Goal: Use online tool/utility: Utilize a website feature to perform a specific function

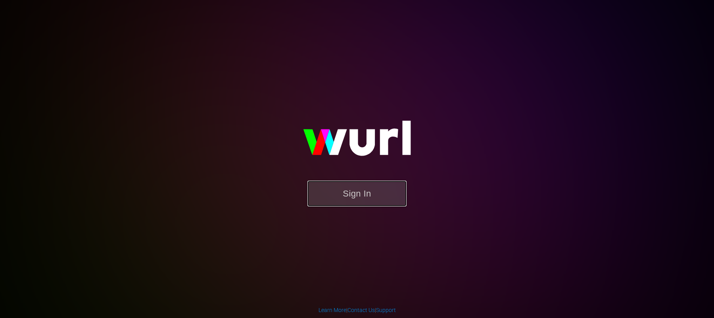
click at [341, 199] on button "Sign In" at bounding box center [356, 193] width 99 height 26
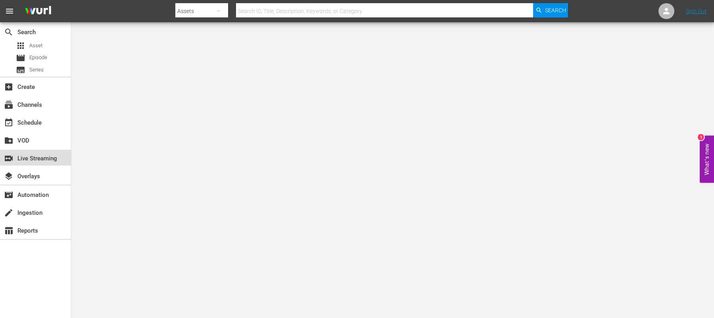
click at [36, 156] on div "switch_video Live Streaming" at bounding box center [22, 156] width 44 height 7
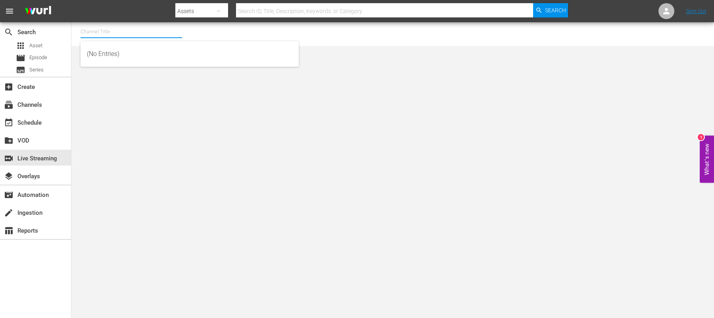
click at [92, 32] on input "text" at bounding box center [131, 31] width 102 height 19
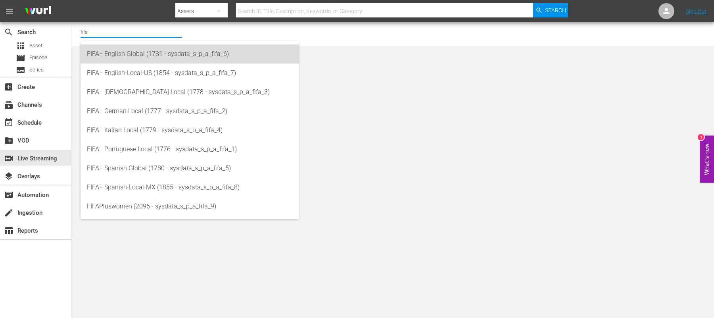
click at [131, 59] on div "FIFA+ English Global (1781 - sysdata_s_p_a_fifa_6)" at bounding box center [189, 53] width 205 height 19
type input "FIFA+ English Global (1781 - sysdata_s_p_a_fifa_6)"
